Goal: Task Accomplishment & Management: Manage account settings

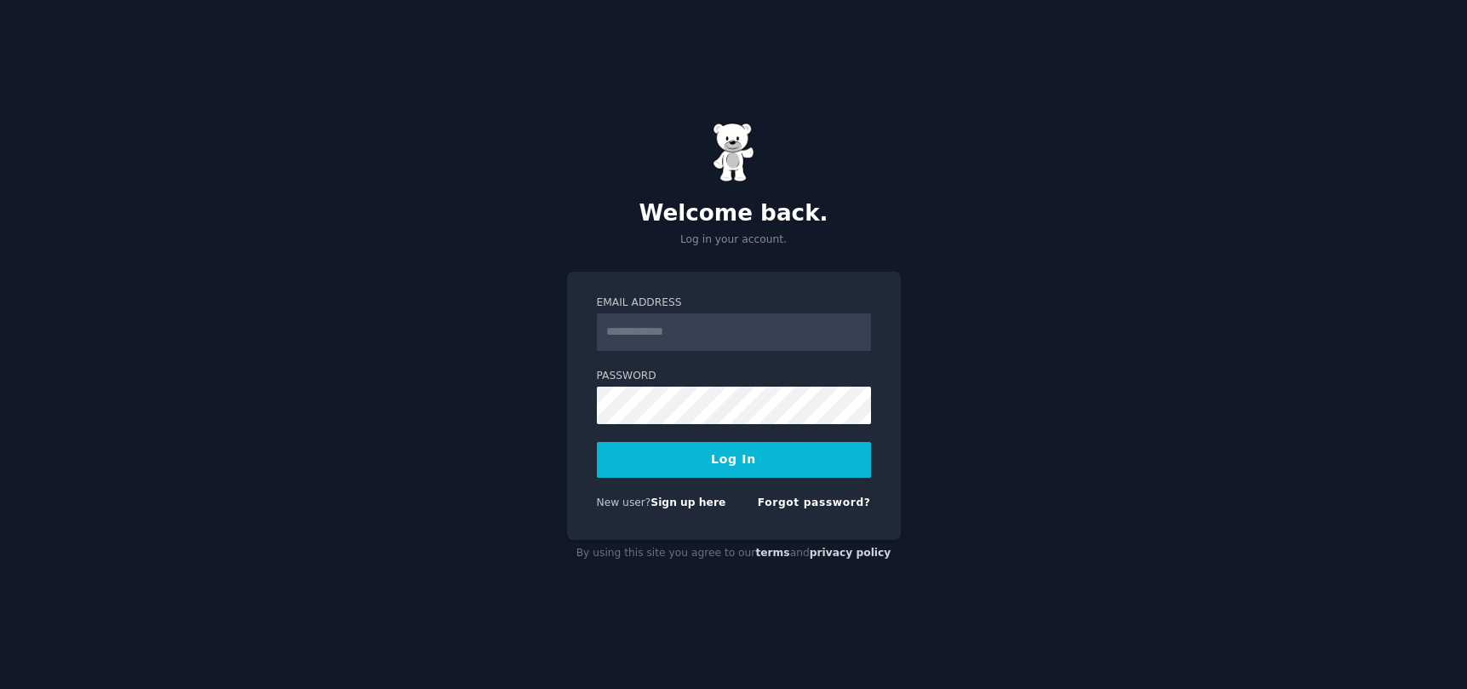
type input "**********"
click at [811, 503] on link "Forgot password?" at bounding box center [814, 502] width 113 height 12
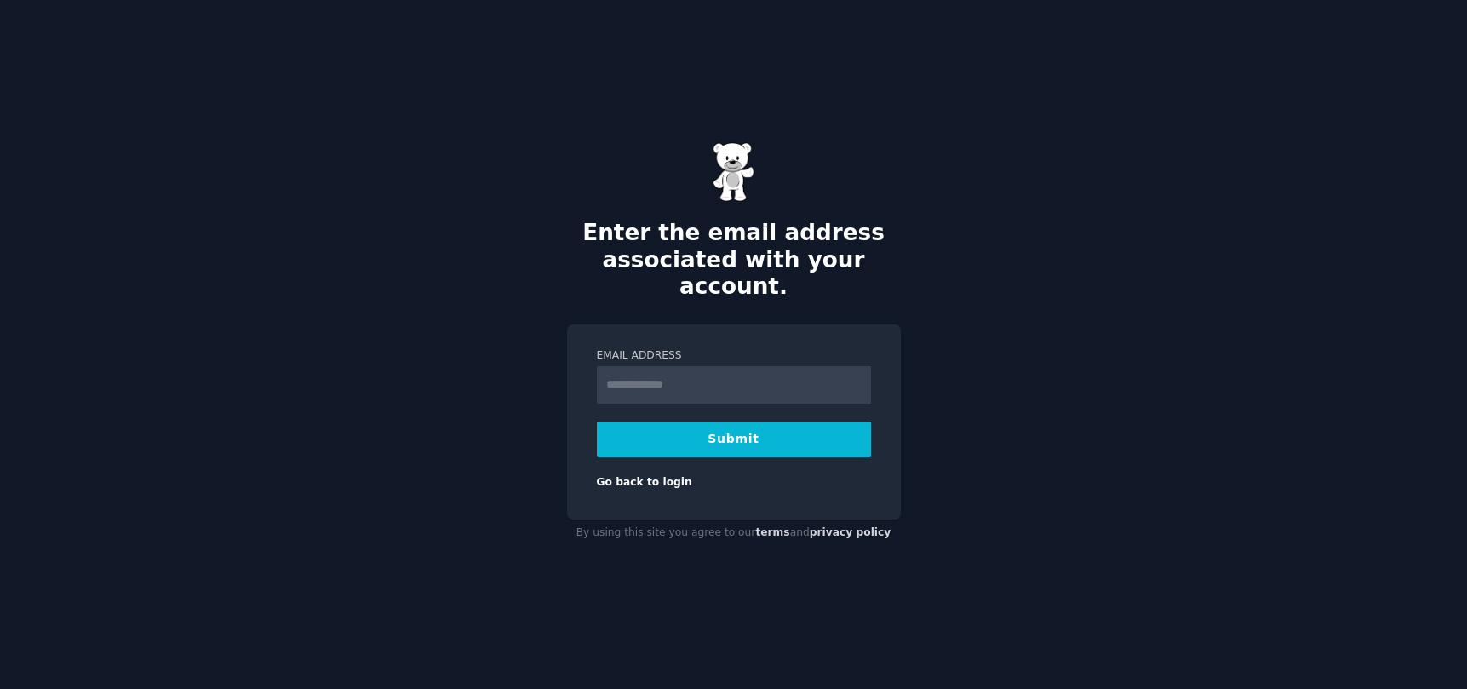
click at [685, 378] on input "Email Address" at bounding box center [734, 384] width 274 height 37
type input "**********"
click at [731, 427] on button "Submit" at bounding box center [734, 439] width 274 height 36
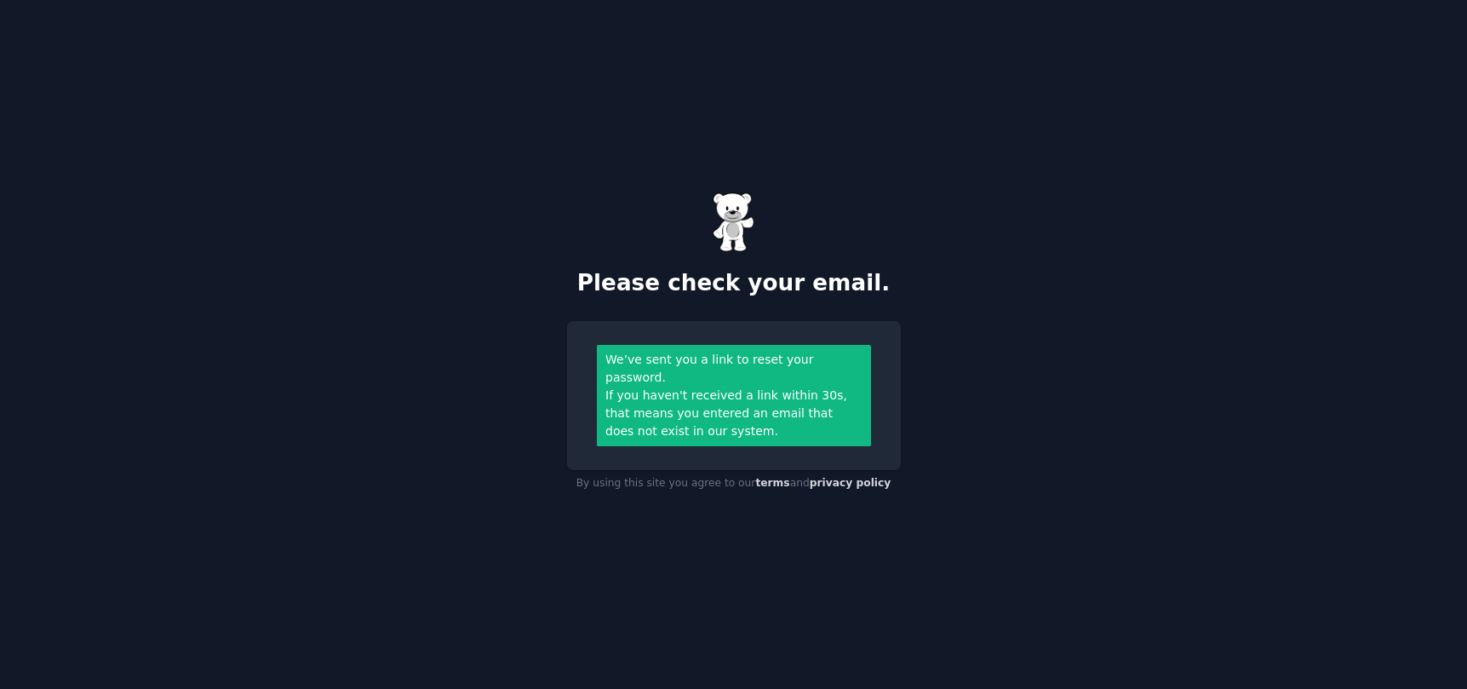
click at [450, 425] on div "Please check your email. We’ve sent you a link to reset your password. If you h…" at bounding box center [733, 344] width 1467 height 689
click at [836, 479] on link "privacy policy" at bounding box center [851, 483] width 82 height 12
drag, startPoint x: 725, startPoint y: 490, endPoint x: 789, endPoint y: 489, distance: 64.7
click at [749, 489] on div "Please check your email. We’ve sent you a link to reset your password. If you h…" at bounding box center [733, 344] width 1467 height 689
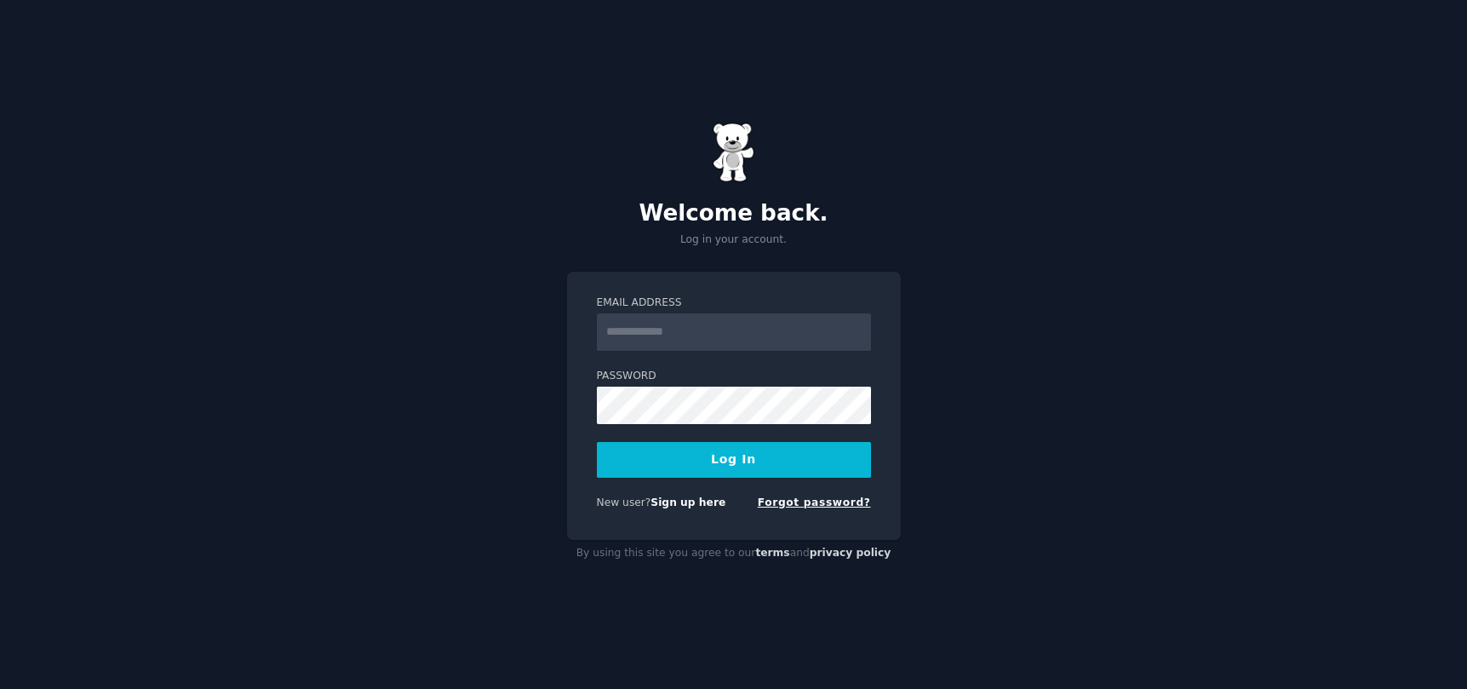
click at [828, 500] on link "Forgot password?" at bounding box center [814, 502] width 113 height 12
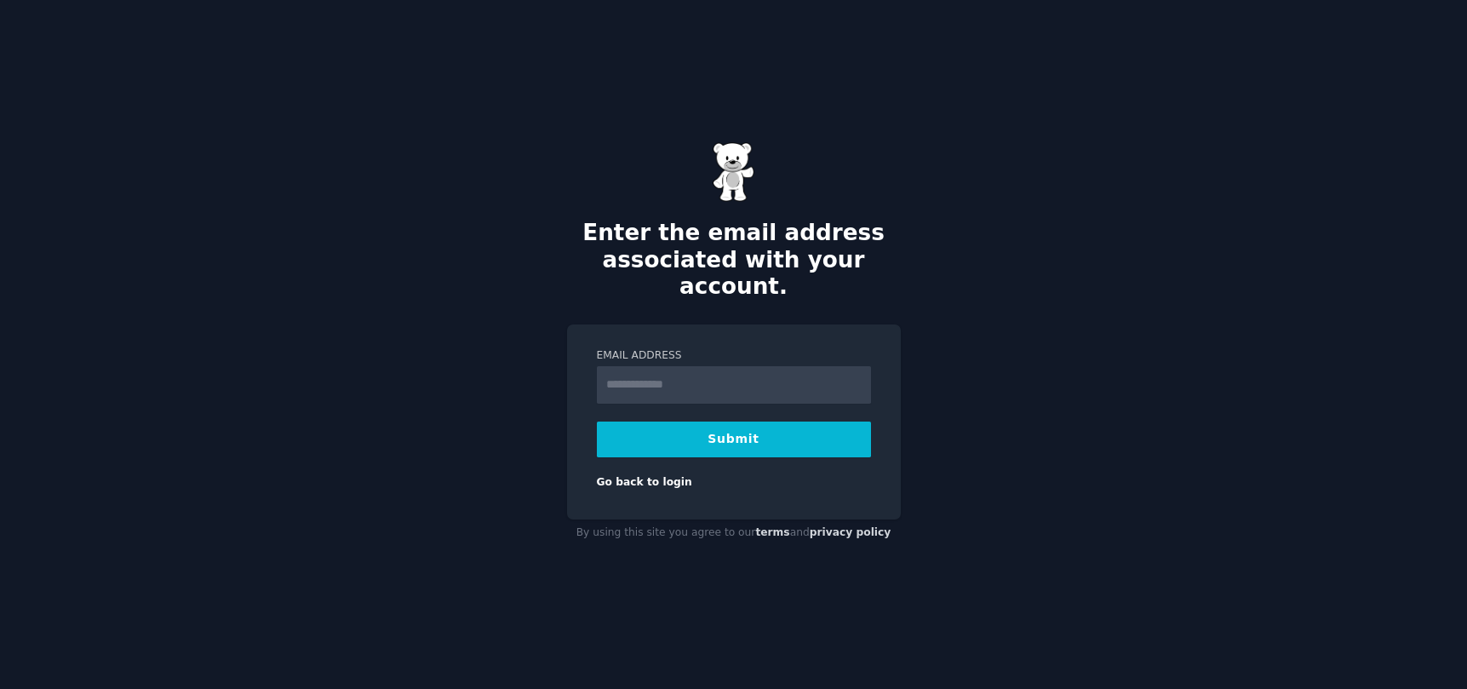
click at [648, 369] on input "Email Address" at bounding box center [734, 384] width 274 height 37
